Goal: Information Seeking & Learning: Learn about a topic

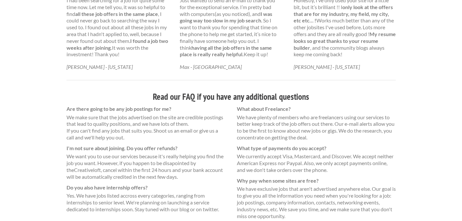
scroll to position [395, 0]
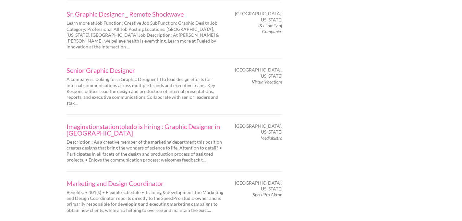
scroll to position [1048, 0]
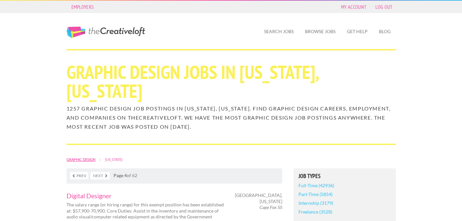
click at [89, 157] on link "Graphic Design" at bounding box center [81, 159] width 29 height 4
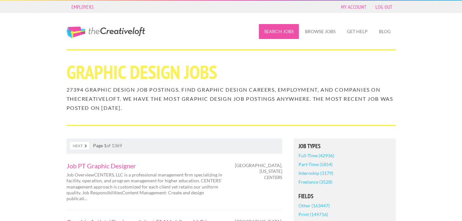
click at [282, 32] on link "Search Jobs" at bounding box center [279, 31] width 40 height 15
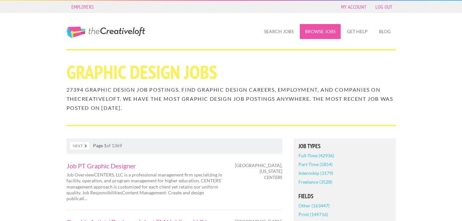
click at [322, 27] on link "Browse Jobs" at bounding box center [320, 31] width 41 height 15
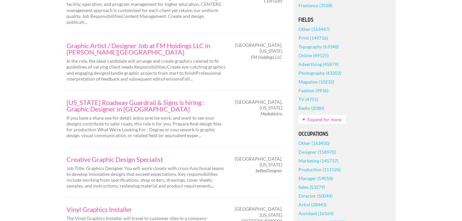
scroll to position [178, 0]
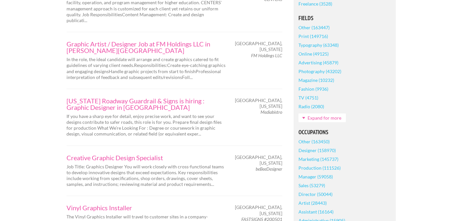
click at [309, 120] on link "Expand for more" at bounding box center [322, 117] width 47 height 9
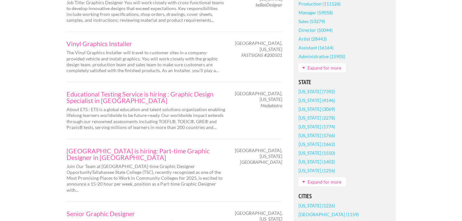
scroll to position [346, 0]
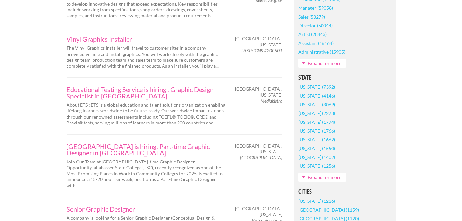
click at [309, 140] on link "[US_STATE] (1662)" at bounding box center [317, 139] width 37 height 9
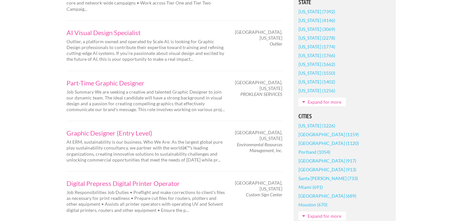
scroll to position [453, 0]
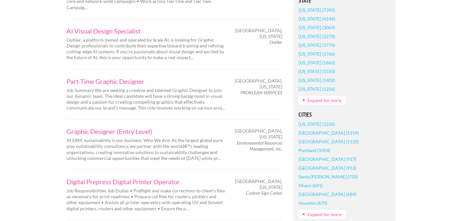
click at [331, 210] on link "Expand for more" at bounding box center [322, 214] width 47 height 9
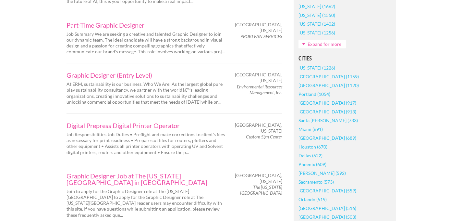
scroll to position [513, 0]
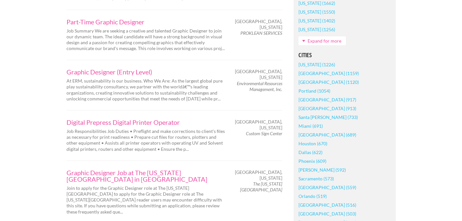
click at [310, 200] on link "[GEOGRAPHIC_DATA] (516)" at bounding box center [328, 204] width 58 height 9
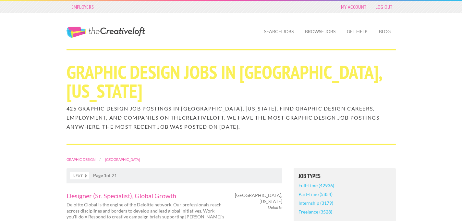
click at [324, 181] on link "Full-Time (42936)" at bounding box center [317, 185] width 36 height 9
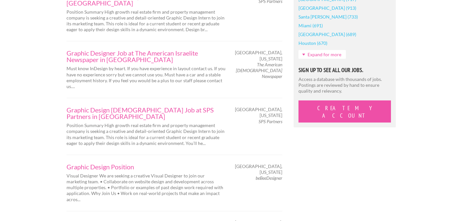
scroll to position [615, 0]
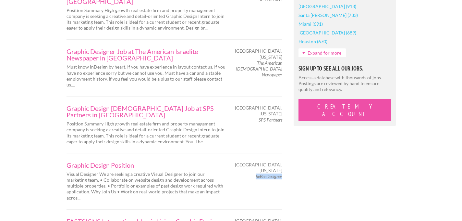
drag, startPoint x: 255, startPoint y: 103, endPoint x: 283, endPoint y: 104, distance: 28.3
click at [282, 173] on em "beBeeDesigner" at bounding box center [269, 176] width 27 height 6
copy em "beBeeDesigner"
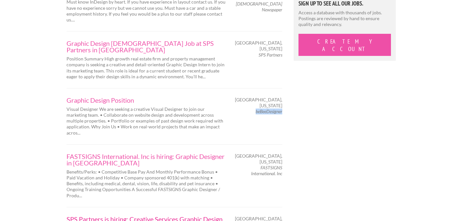
scroll to position [680, 0]
click at [168, 169] on p "Benefits/Perks: • Competitive Base Pay And Monthly Performance Bonus • Paid Vac…" at bounding box center [146, 184] width 159 height 30
click at [161, 153] on link "FASTSIGNS International. Inc is hiring: Graphic Designer in Cincinnati" at bounding box center [146, 159] width 159 height 13
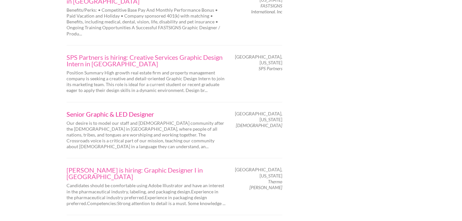
scroll to position [842, 0]
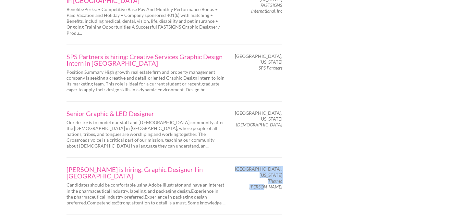
drag, startPoint x: 255, startPoint y: 94, endPoint x: 282, endPoint y: 94, distance: 27.3
click at [282, 166] on div "Cincinnati, Ohio Thermo Fisher" at bounding box center [259, 178] width 57 height 24
copy div "Cincinnati, Ohio Thermo Fisher"
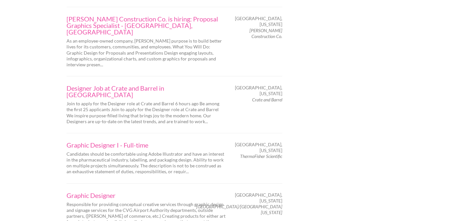
scroll to position [1052, 0]
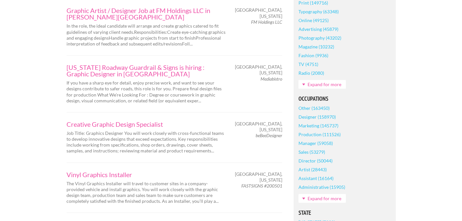
scroll to position [232, 0]
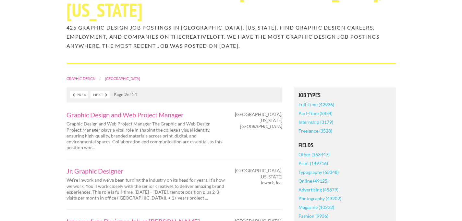
scroll to position [82, 0]
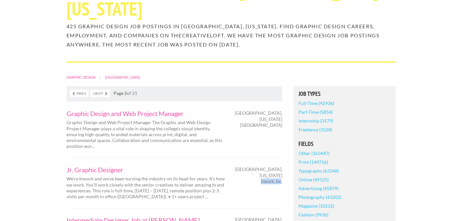
drag, startPoint x: 261, startPoint y: 150, endPoint x: 282, endPoint y: 152, distance: 21.6
click at [282, 178] on em "Inwork, Inc." at bounding box center [271, 181] width 21 height 6
copy em "Inwork, Inc."
click at [131, 176] on p "We’re Inwork and we’ve been turning the industry on its head for years. It’s ho…" at bounding box center [146, 188] width 159 height 24
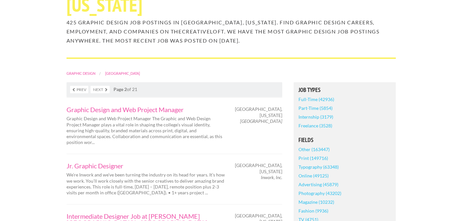
scroll to position [88, 0]
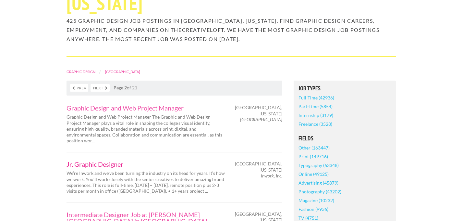
click at [104, 161] on link "Jr. Graphic Designer" at bounding box center [146, 164] width 159 height 6
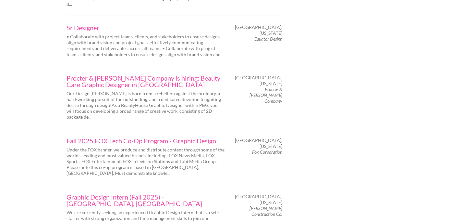
scroll to position [1052, 0]
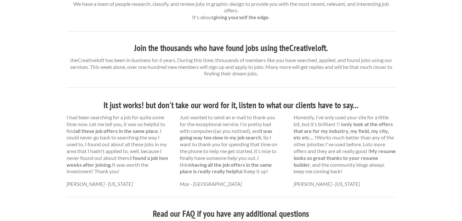
scroll to position [278, 0]
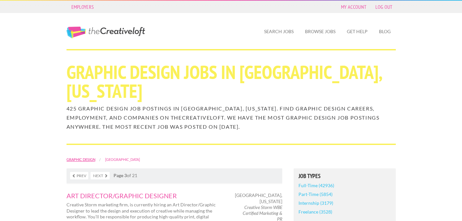
click at [85, 157] on link "Graphic Design" at bounding box center [81, 159] width 29 height 4
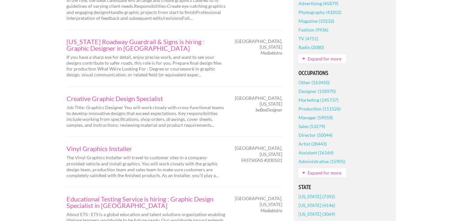
scroll to position [256, 0]
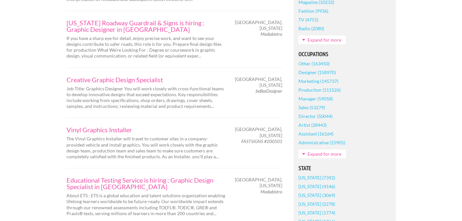
click at [321, 156] on link "Expand for more" at bounding box center [322, 153] width 47 height 9
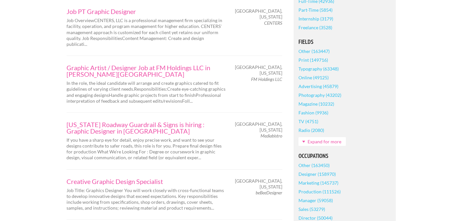
scroll to position [148, 0]
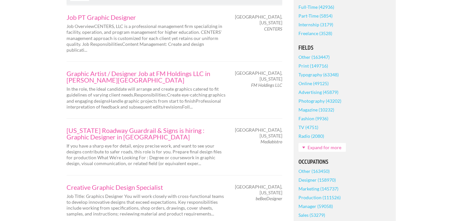
click at [325, 144] on link "Expand for more" at bounding box center [322, 147] width 47 height 9
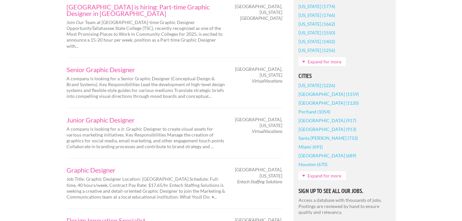
scroll to position [499, 0]
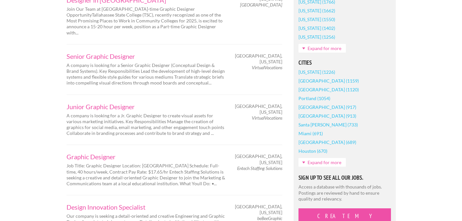
click at [325, 163] on link "Expand for more" at bounding box center [322, 162] width 47 height 9
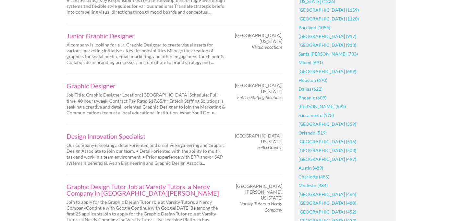
scroll to position [571, 0]
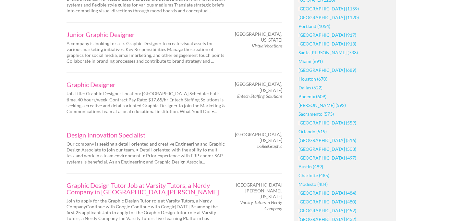
click at [315, 141] on link "[GEOGRAPHIC_DATA] (516)" at bounding box center [328, 140] width 58 height 9
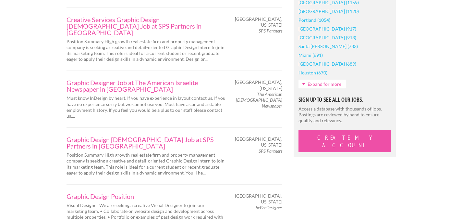
scroll to position [584, 0]
